Goal: Task Accomplishment & Management: Manage account settings

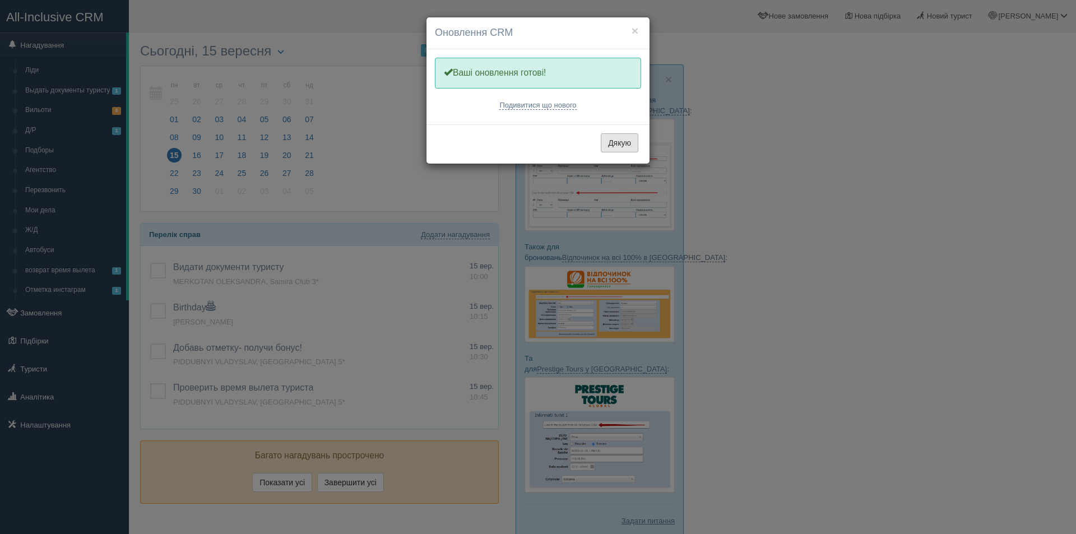
click at [631, 143] on button "Дякую" at bounding box center [620, 142] width 38 height 19
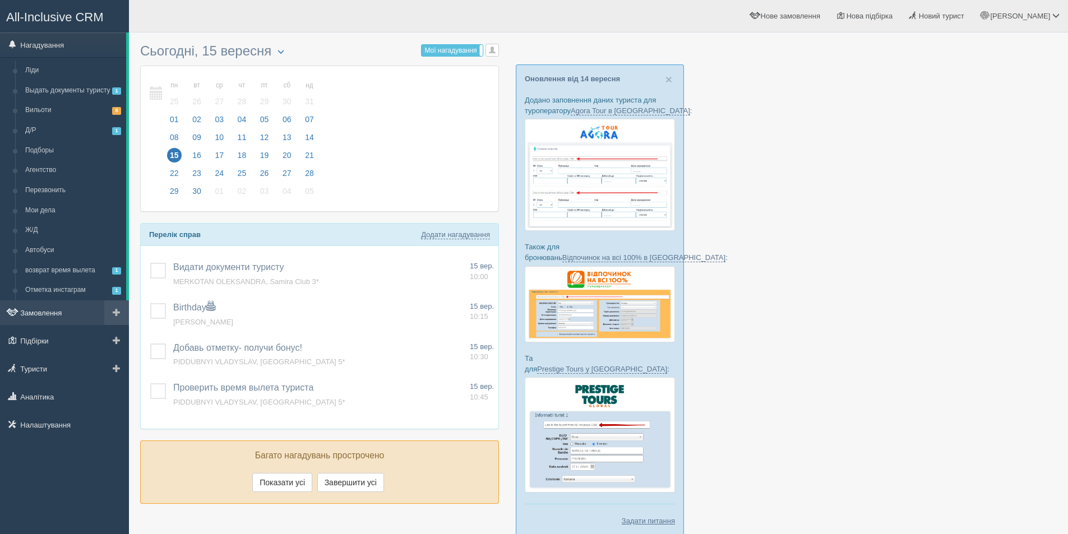
click at [54, 309] on link "Замовлення" at bounding box center [64, 312] width 129 height 25
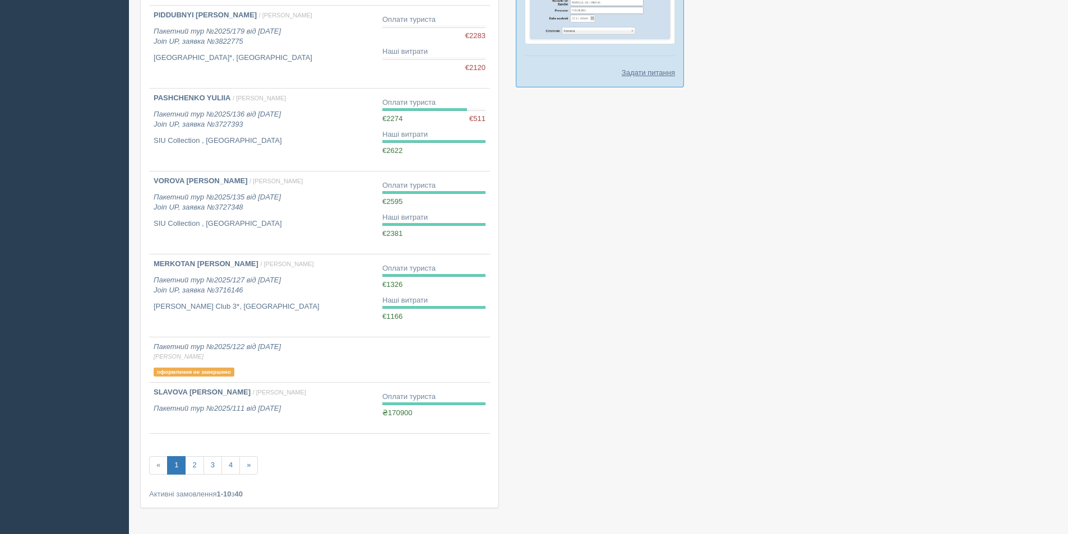
scroll to position [485, 0]
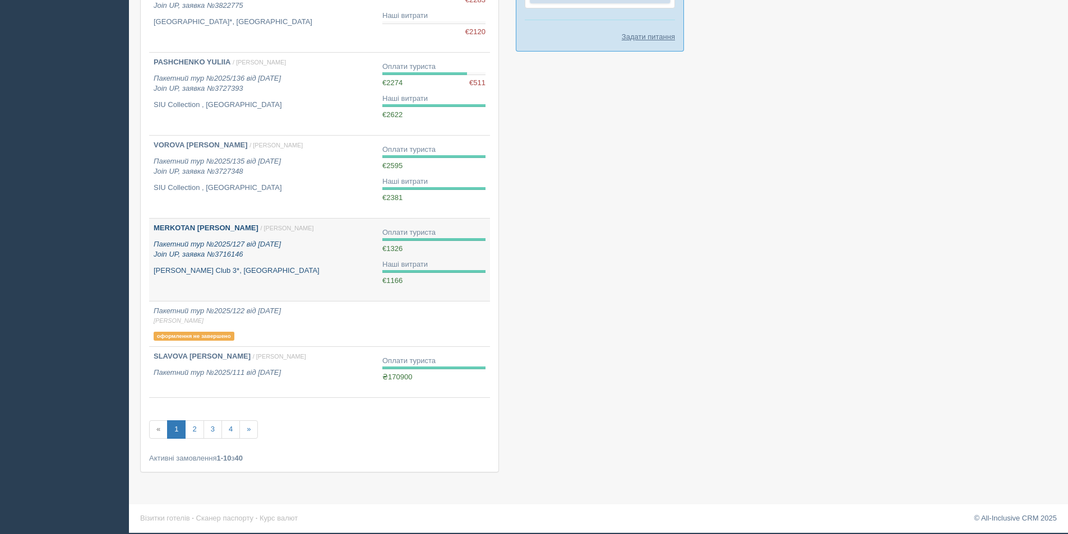
click at [275, 269] on p "[PERSON_NAME] Club 3*, [GEOGRAPHIC_DATA]" at bounding box center [264, 271] width 220 height 11
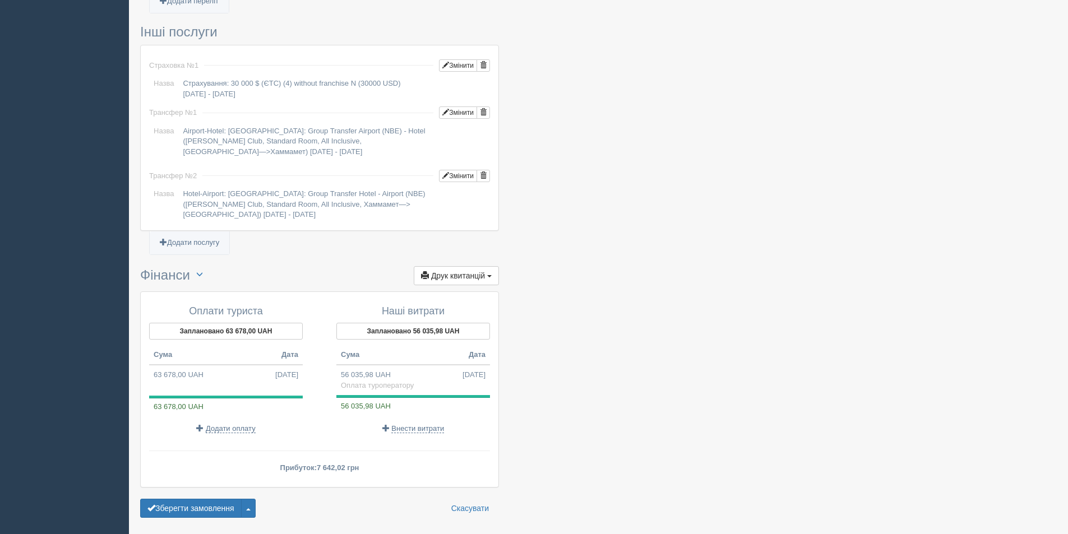
scroll to position [894, 0]
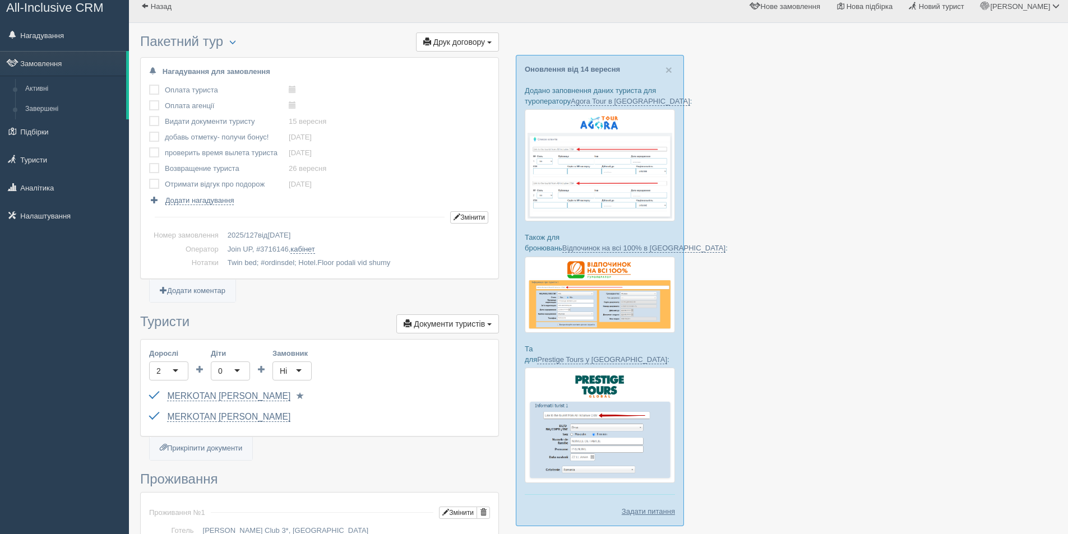
scroll to position [0, 0]
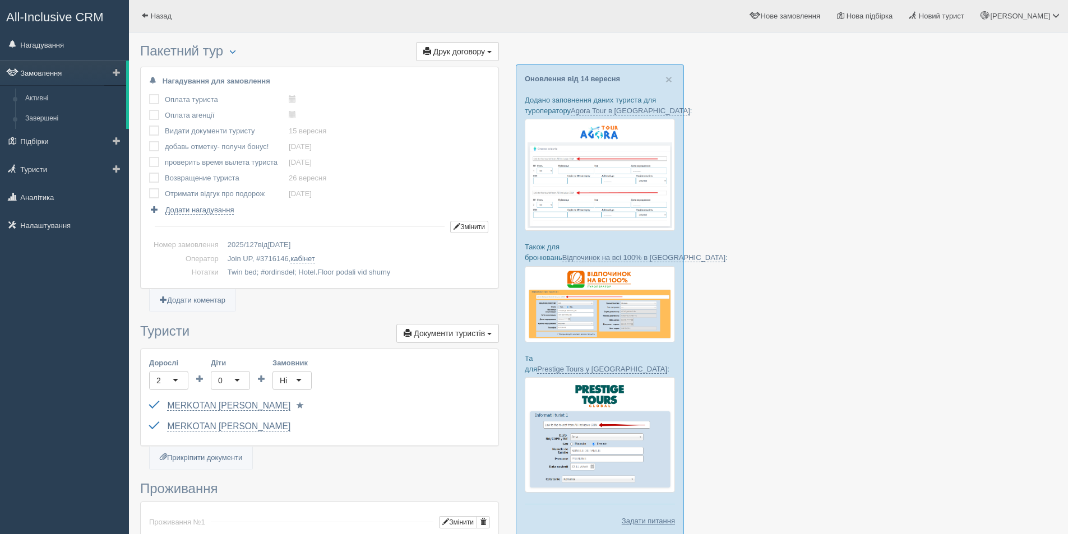
click at [27, 77] on link "Замовлення" at bounding box center [63, 73] width 126 height 25
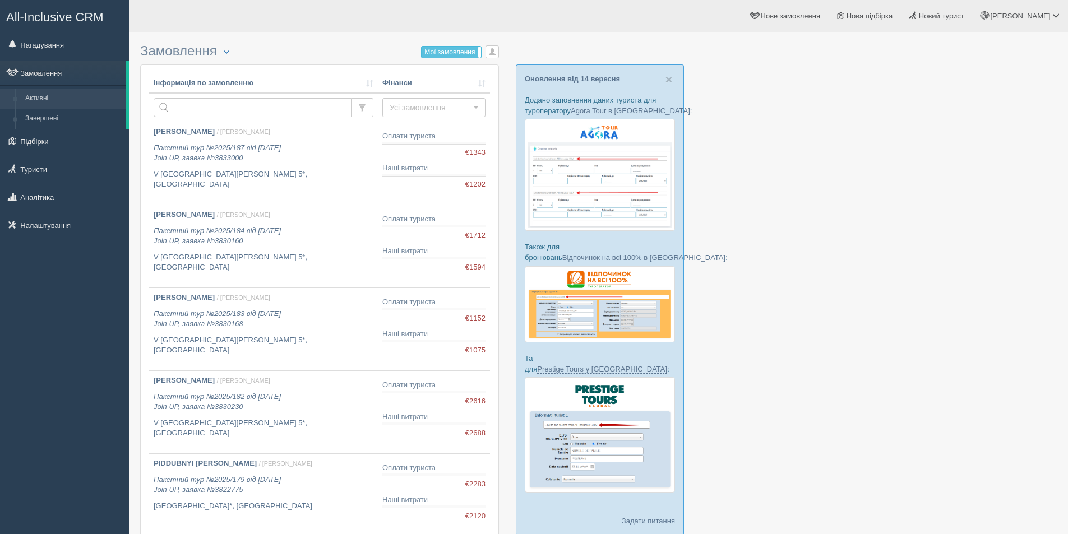
drag, startPoint x: 890, startPoint y: 228, endPoint x: 876, endPoint y: 216, distance: 17.9
click at [894, 229] on div at bounding box center [598, 503] width 916 height 930
click at [835, 208] on div at bounding box center [598, 503] width 916 height 930
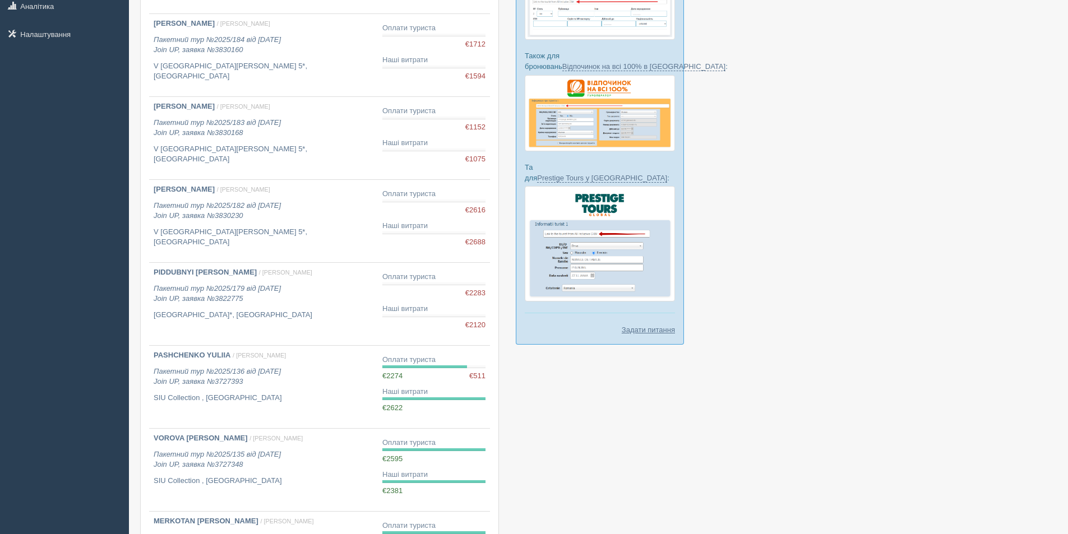
scroll to position [224, 0]
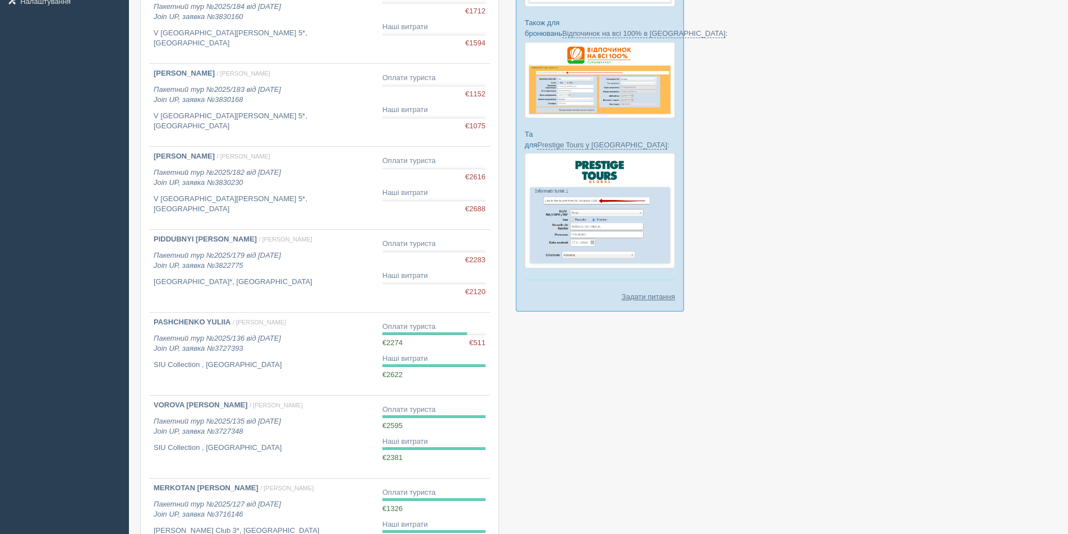
click at [836, 252] on div at bounding box center [598, 279] width 916 height 930
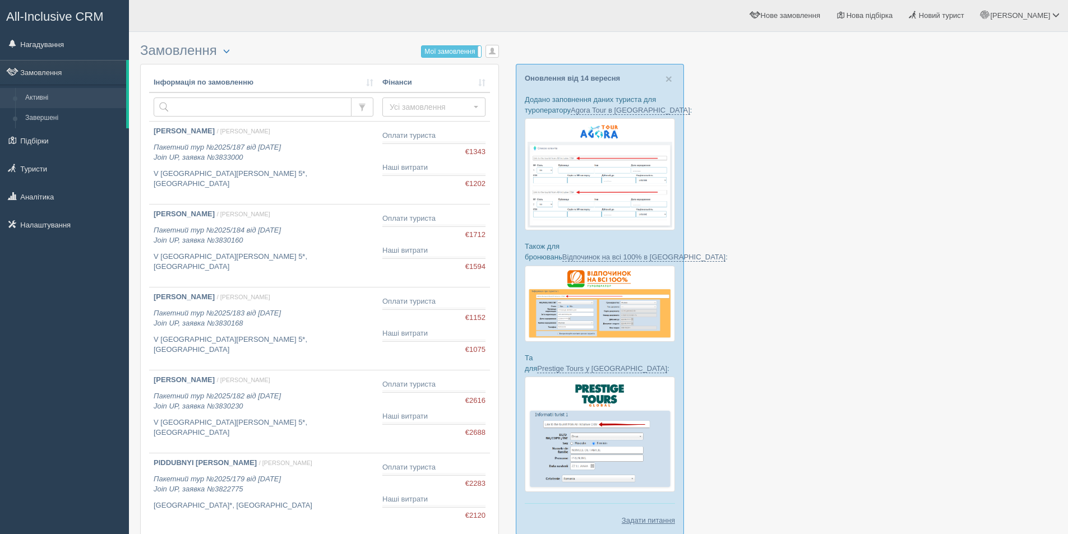
scroll to position [0, 0]
click at [867, 318] on div at bounding box center [598, 503] width 916 height 930
